Goal: Find specific page/section: Find specific page/section

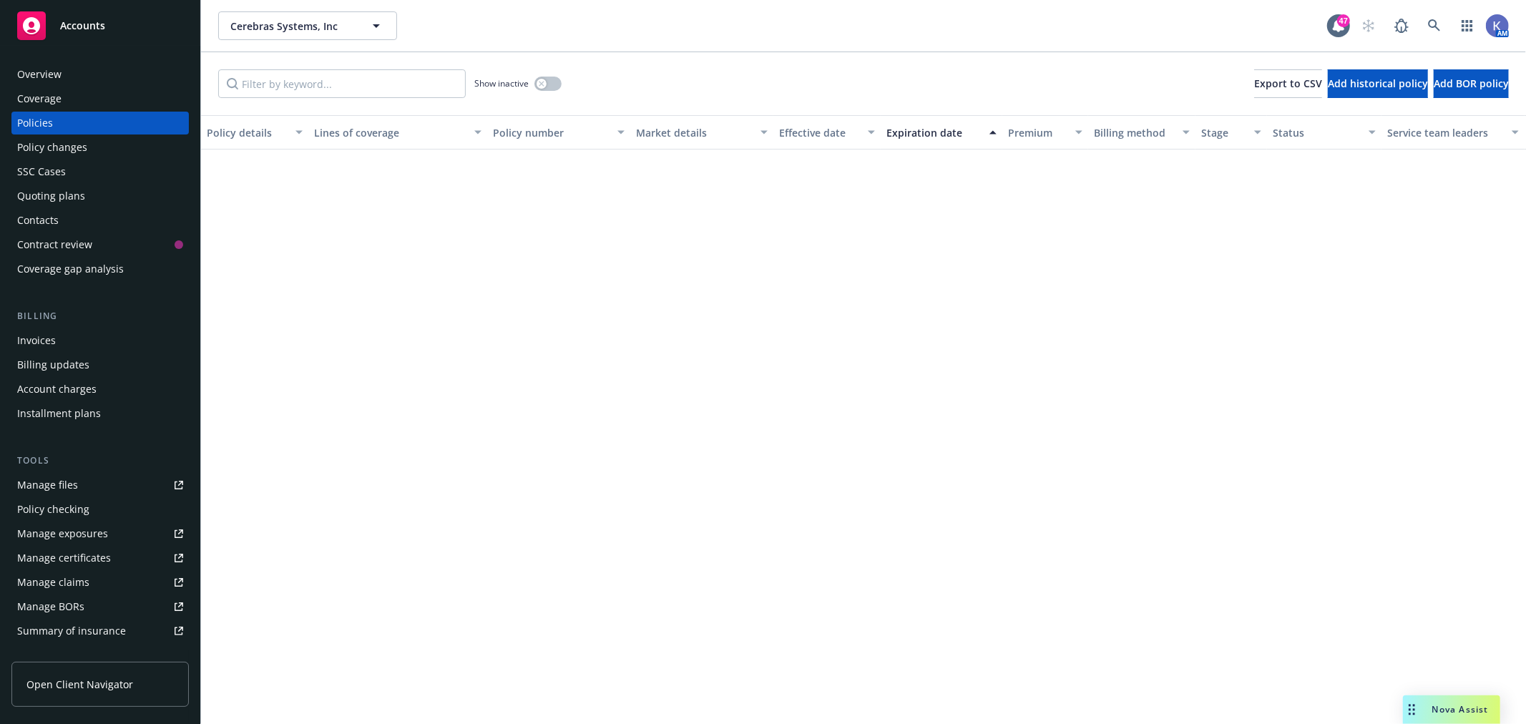
scroll to position [980, 0]
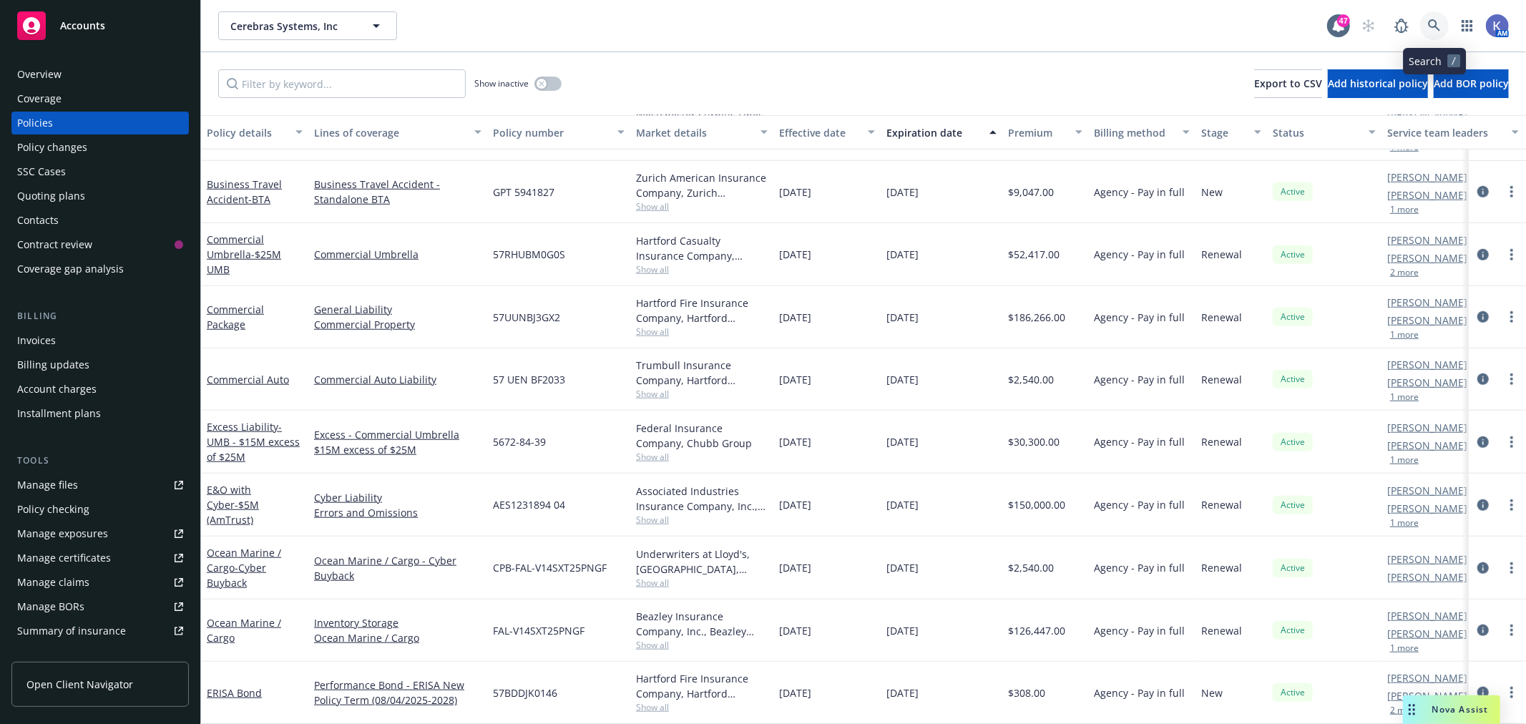
click at [1429, 24] on icon at bounding box center [1434, 25] width 12 height 12
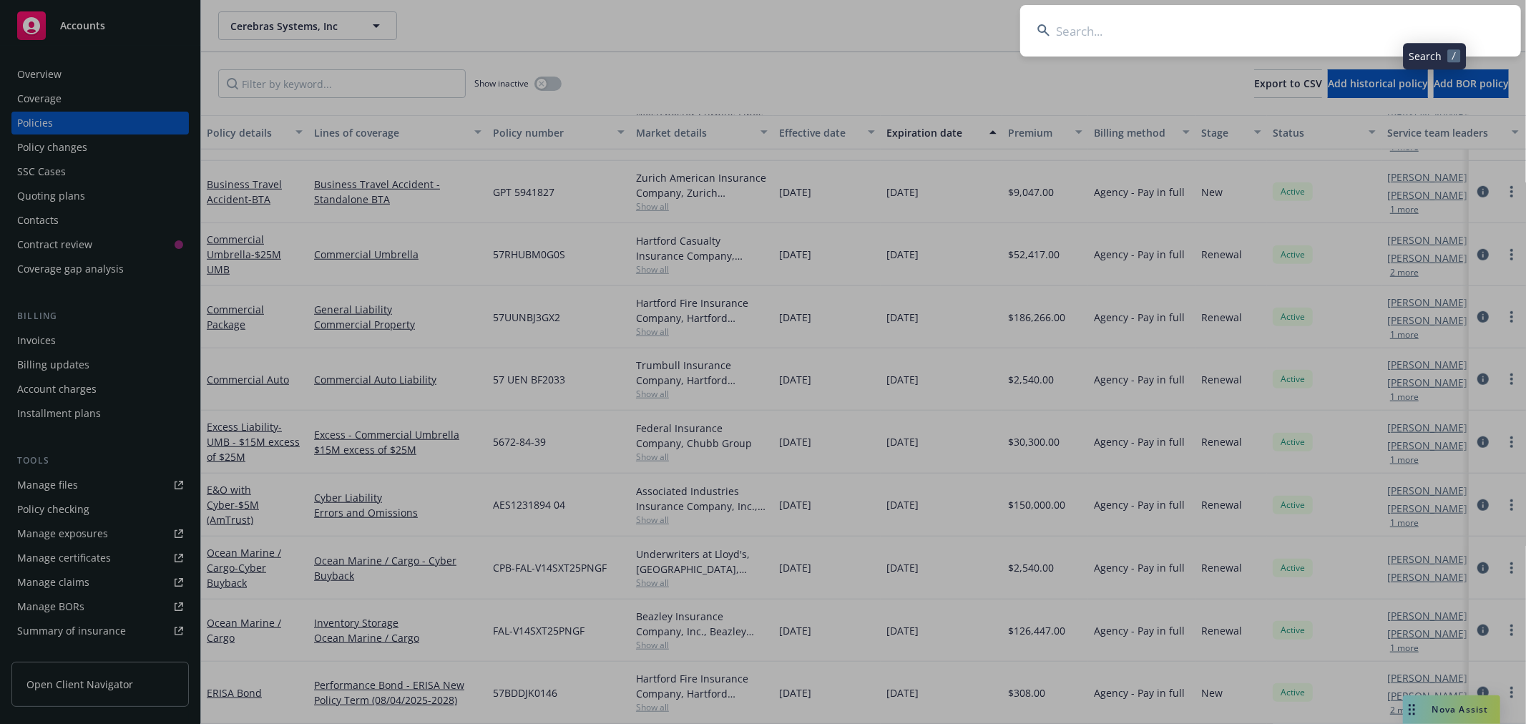
click at [1374, 23] on input at bounding box center [1270, 31] width 501 height 52
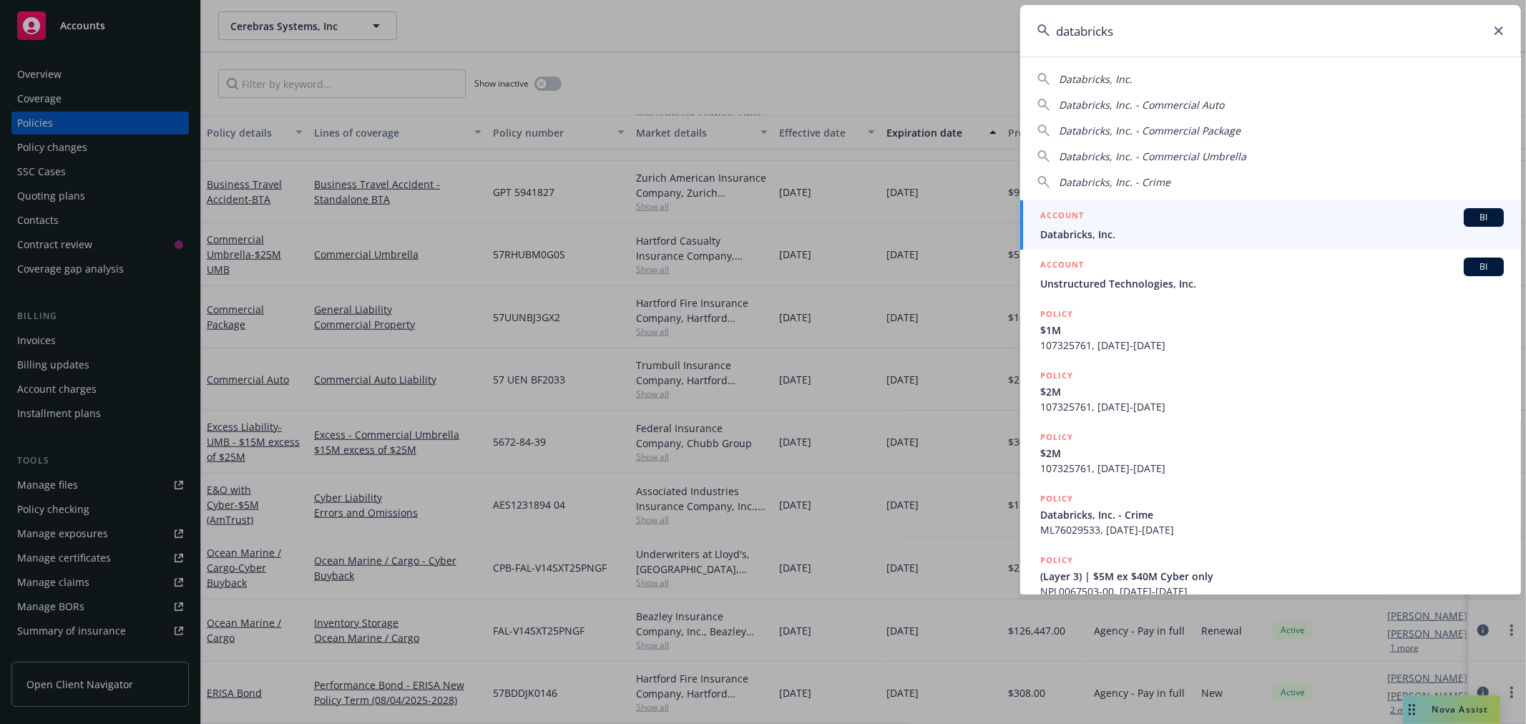
type input "databricks"
click at [1081, 238] on span "Databricks, Inc." at bounding box center [1272, 234] width 464 height 15
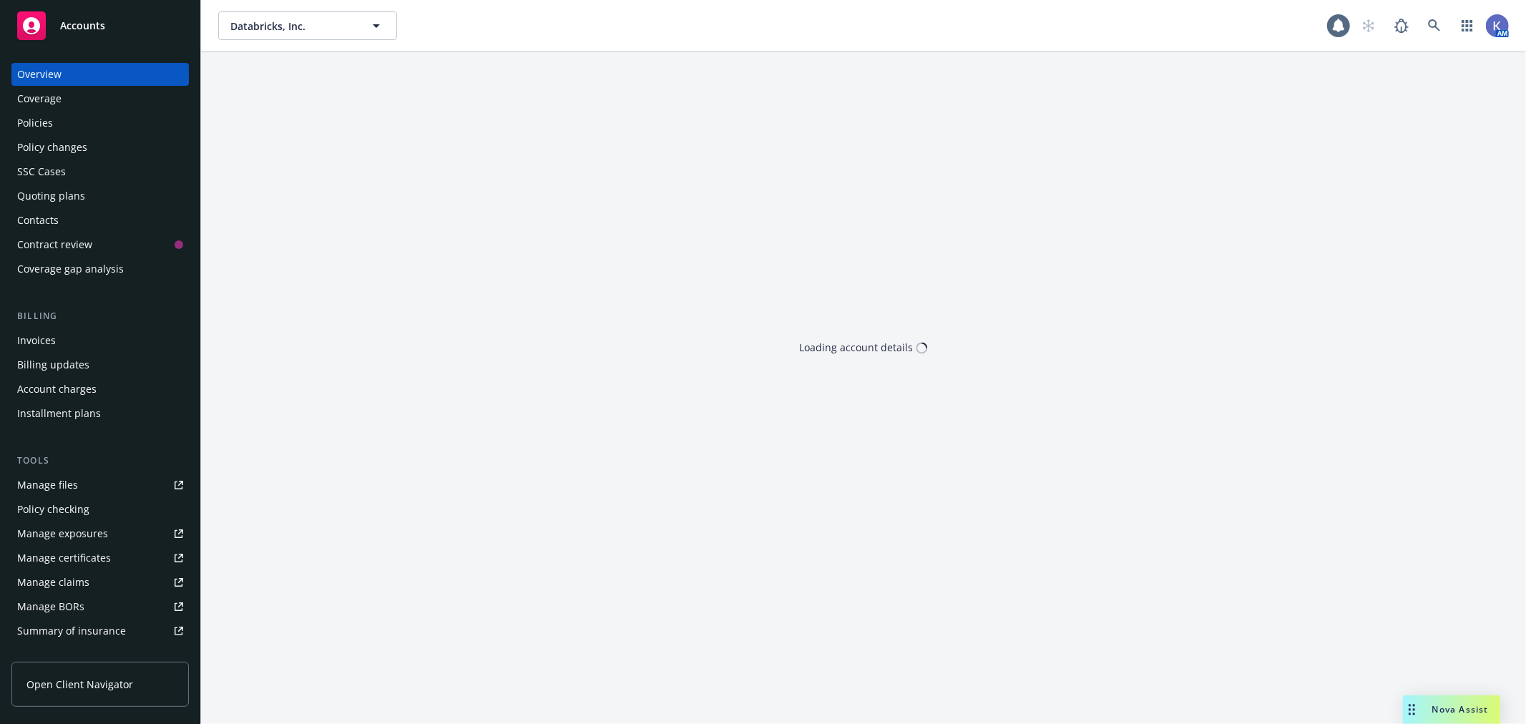
click at [50, 118] on div "Policies" at bounding box center [35, 123] width 36 height 23
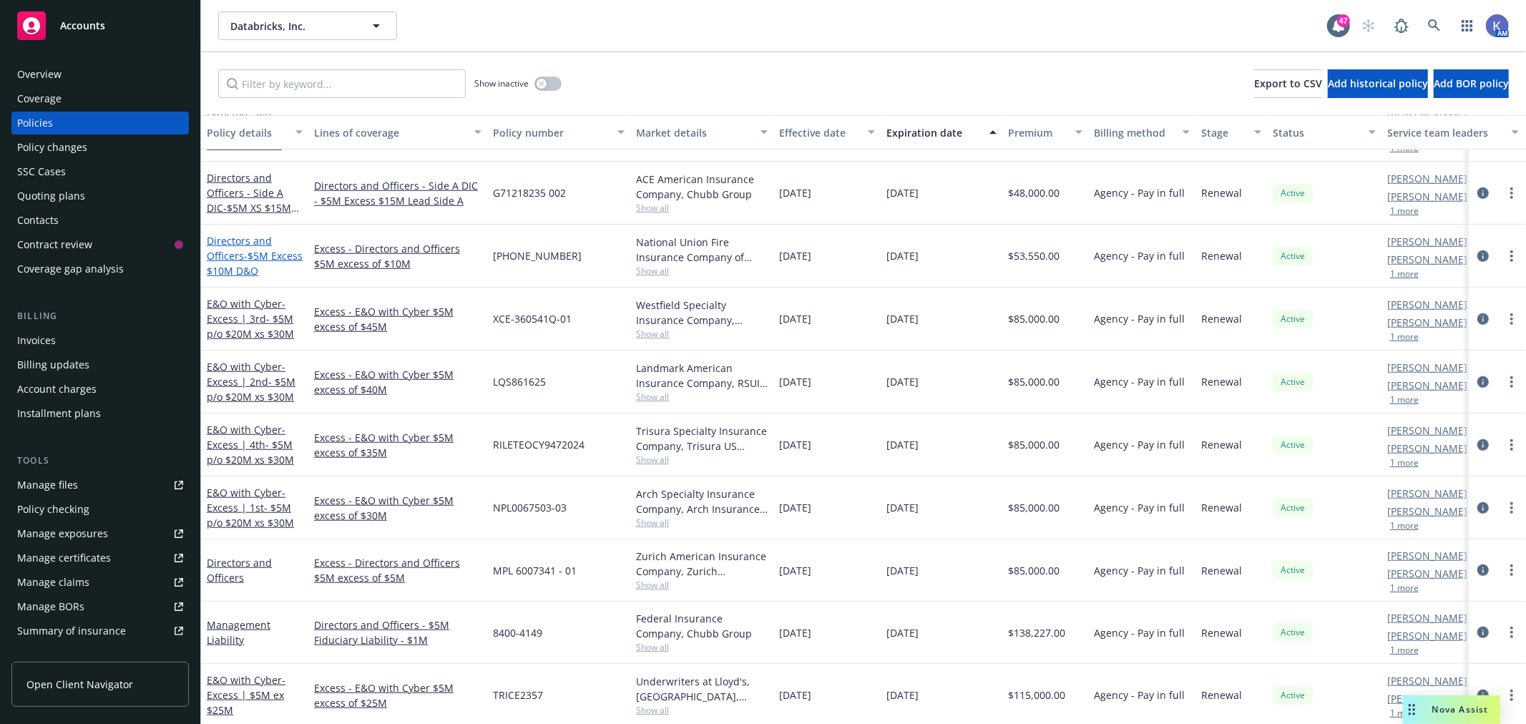
scroll to position [1033, 0]
